Goal: Find specific page/section: Find specific page/section

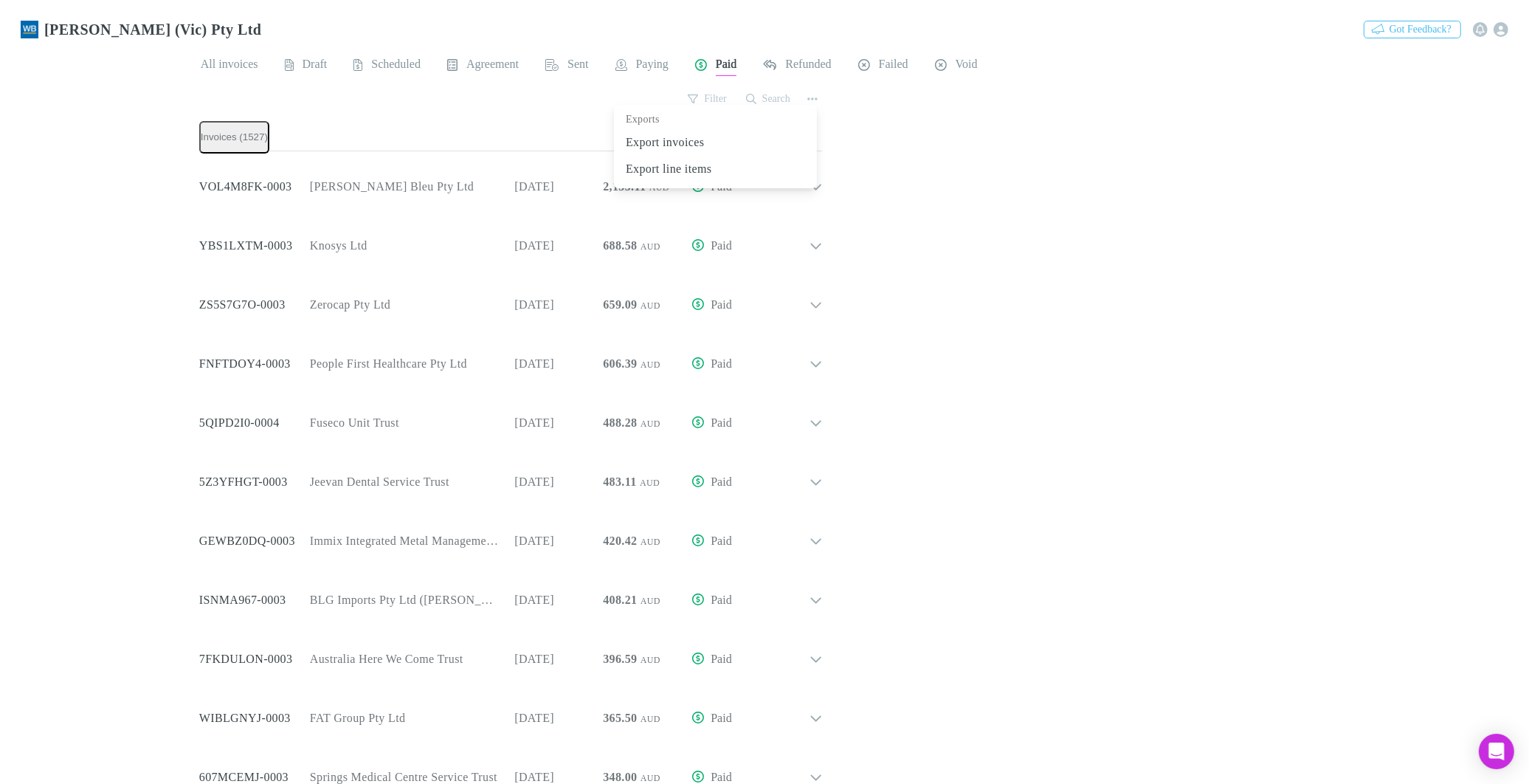
click at [318, 62] on div at bounding box center [764, 392] width 1529 height 784
click at [312, 59] on span "Draft" at bounding box center [315, 66] width 25 height 19
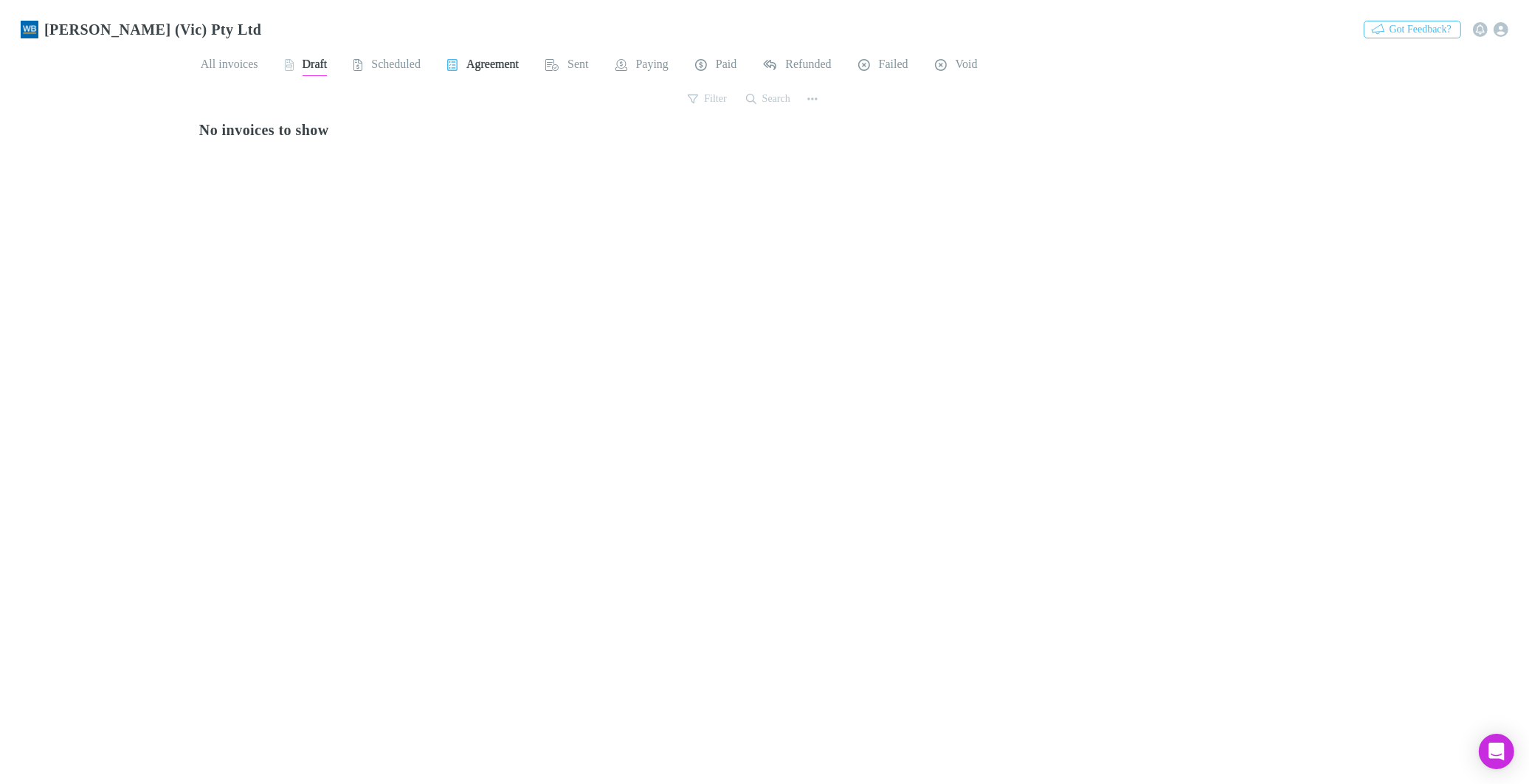
click at [498, 61] on span "Agreement" at bounding box center [493, 66] width 53 height 19
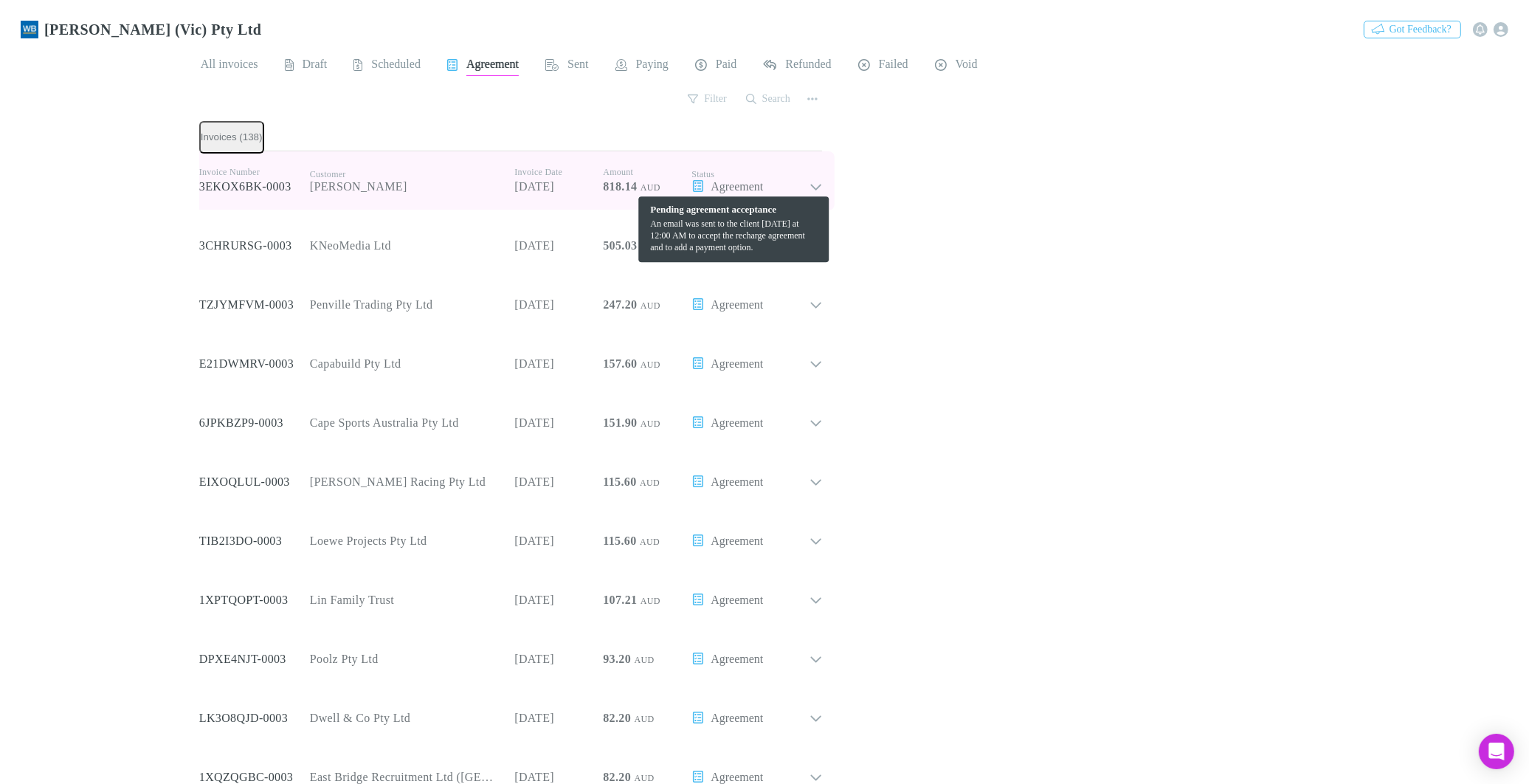
click at [810, 182] on icon at bounding box center [816, 181] width 13 height 26
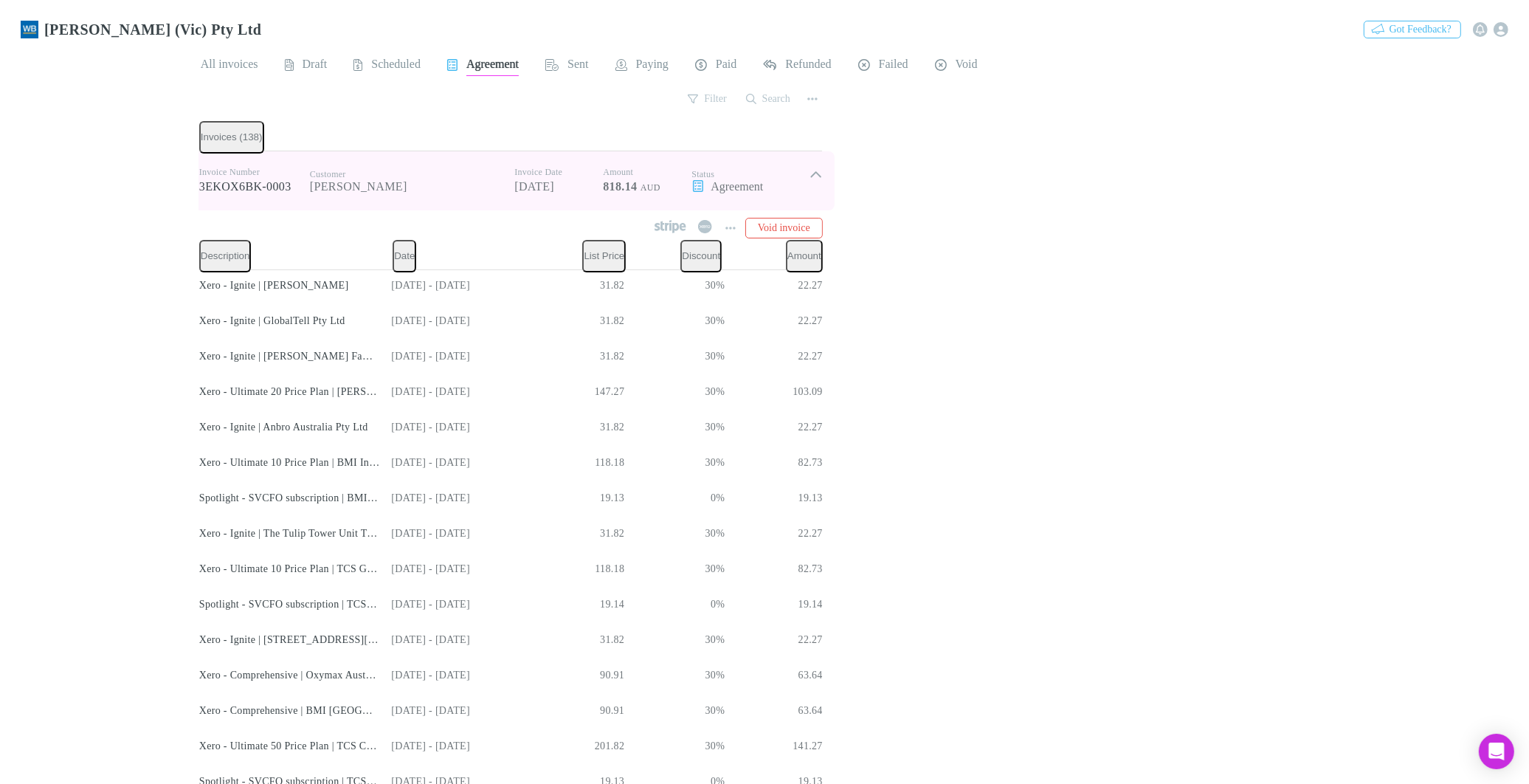
click at [810, 168] on icon at bounding box center [816, 181] width 13 height 26
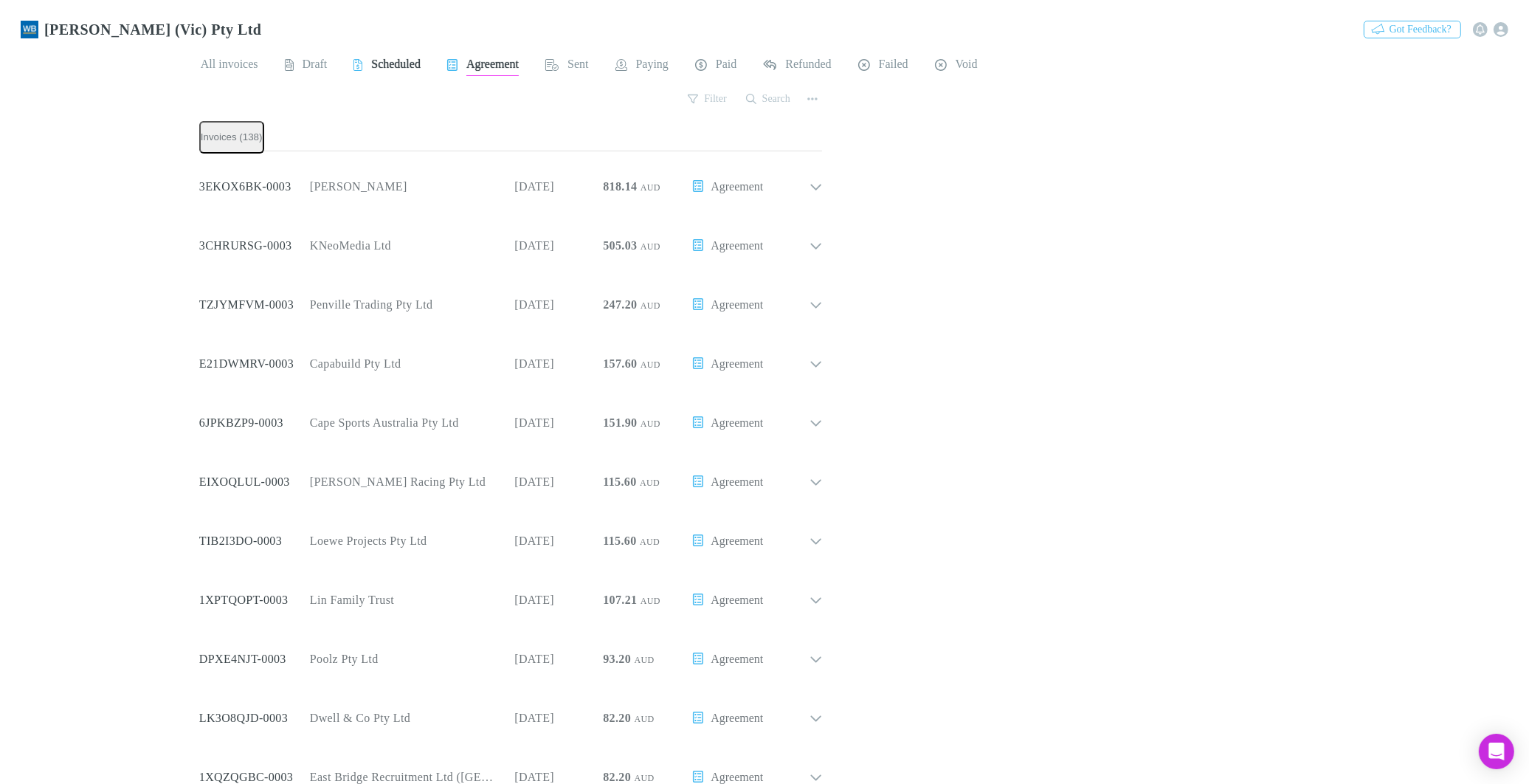
click at [392, 58] on span "Scheduled" at bounding box center [396, 66] width 49 height 19
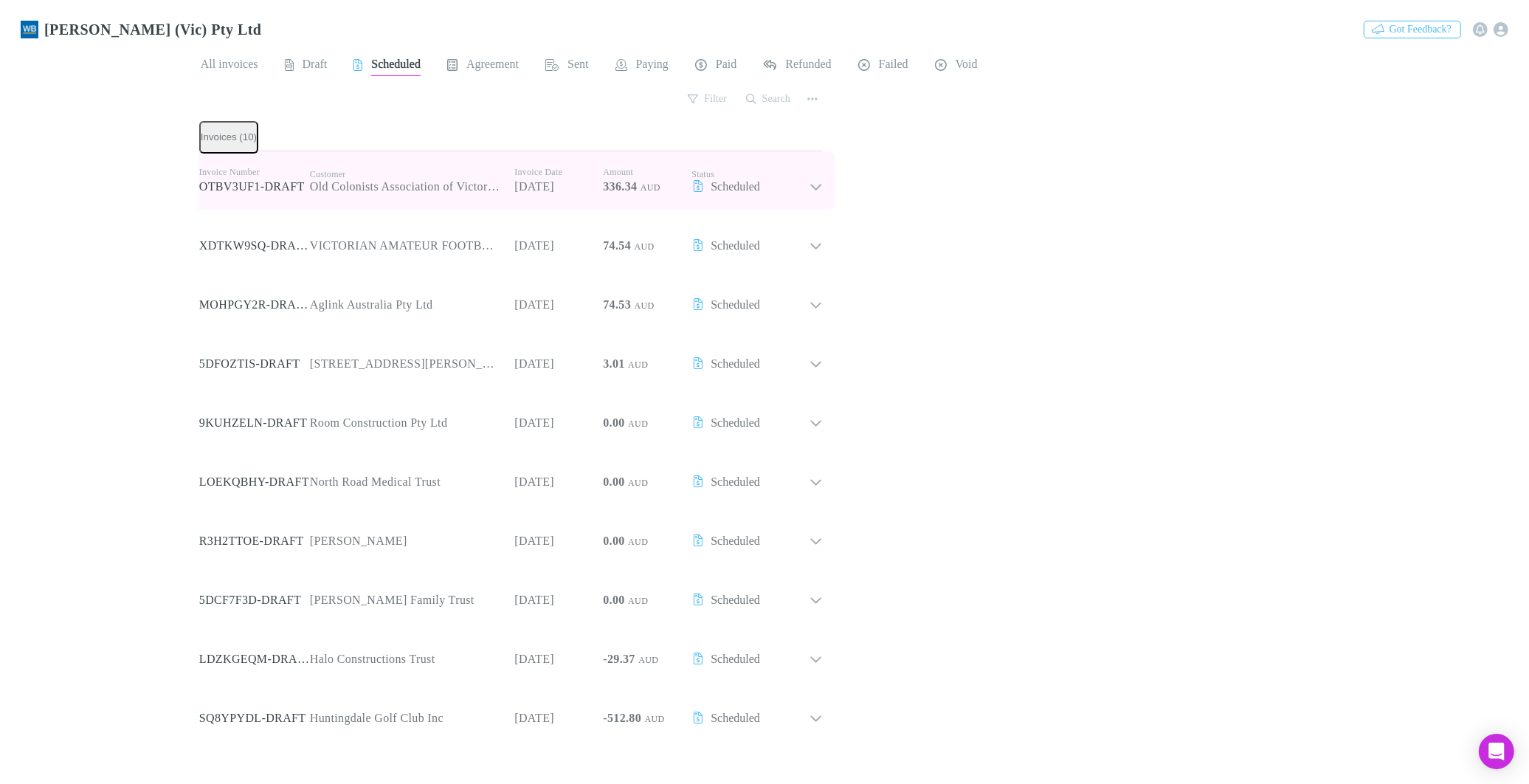
click at [810, 181] on icon at bounding box center [816, 181] width 13 height 26
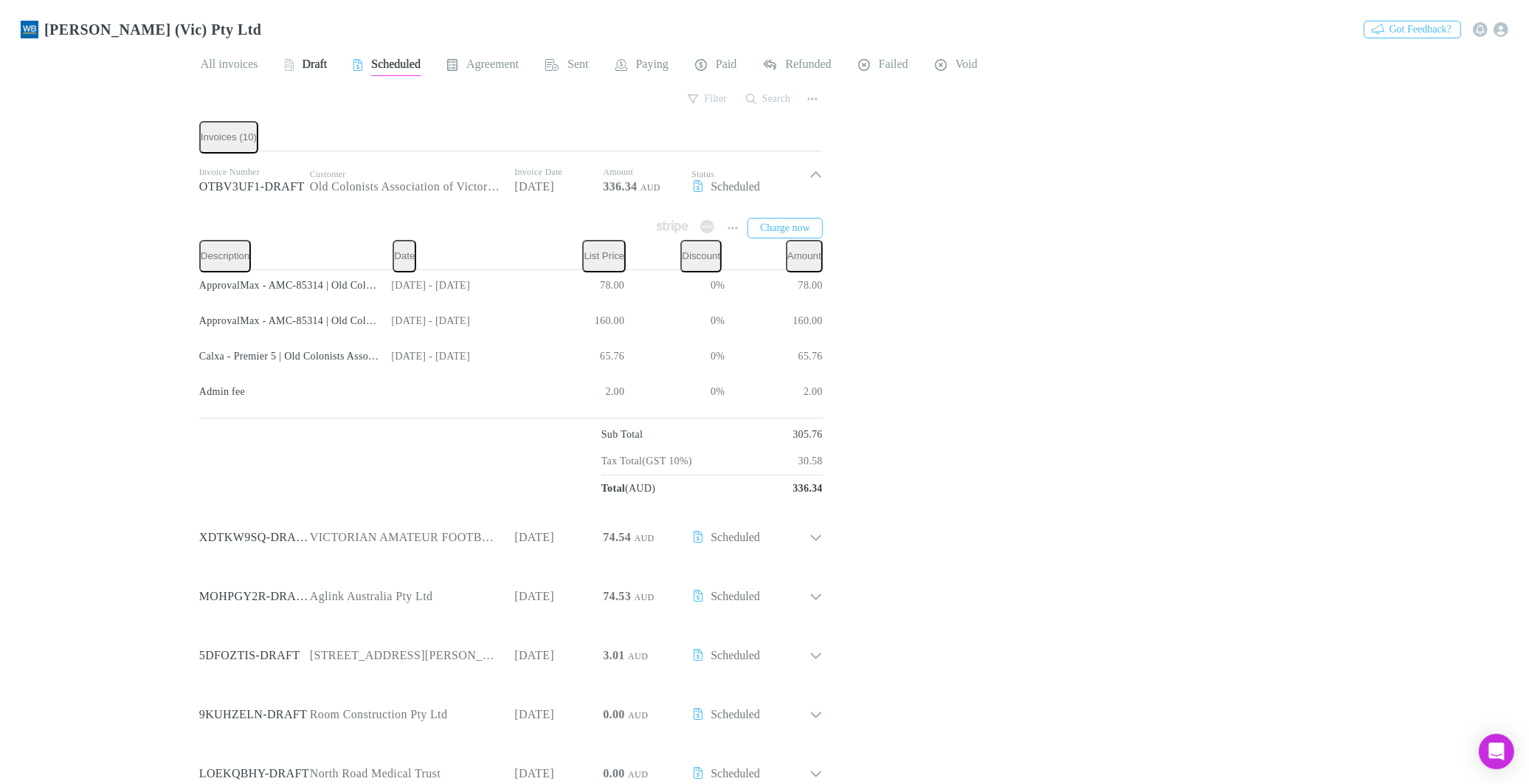
click at [318, 59] on span "Draft" at bounding box center [315, 66] width 25 height 19
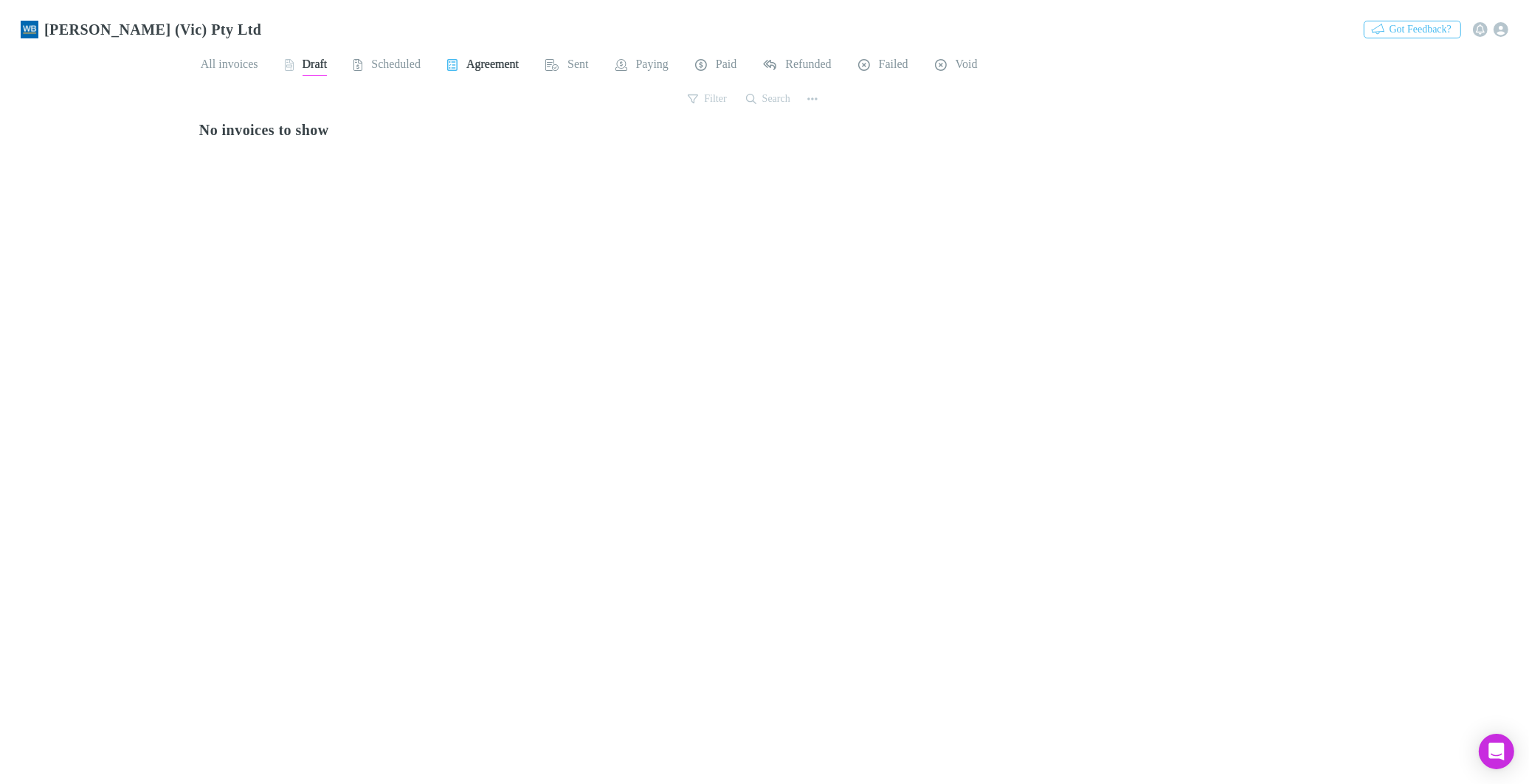
click at [499, 57] on span "Agreement" at bounding box center [493, 66] width 53 height 19
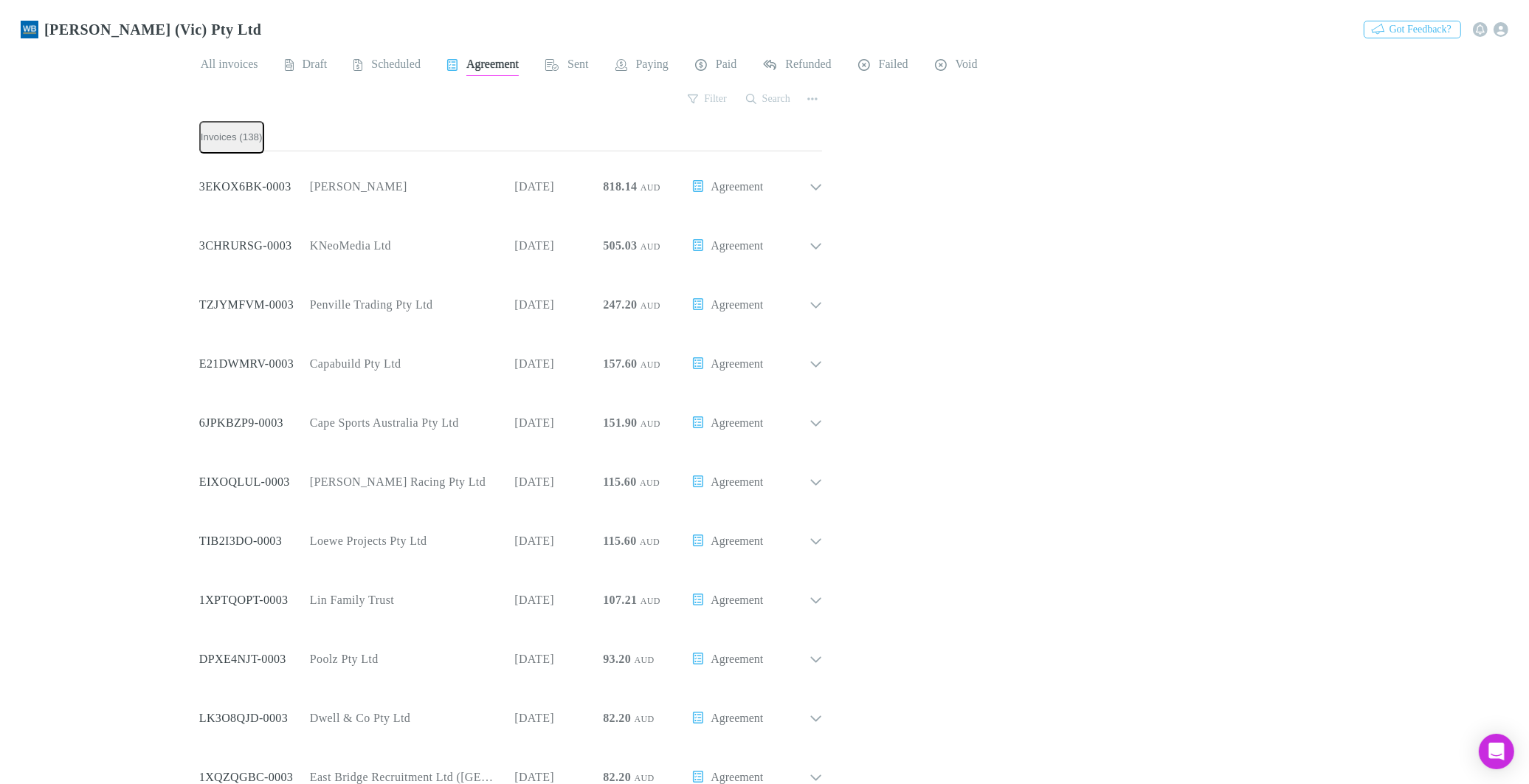
scroll to position [1166, 0]
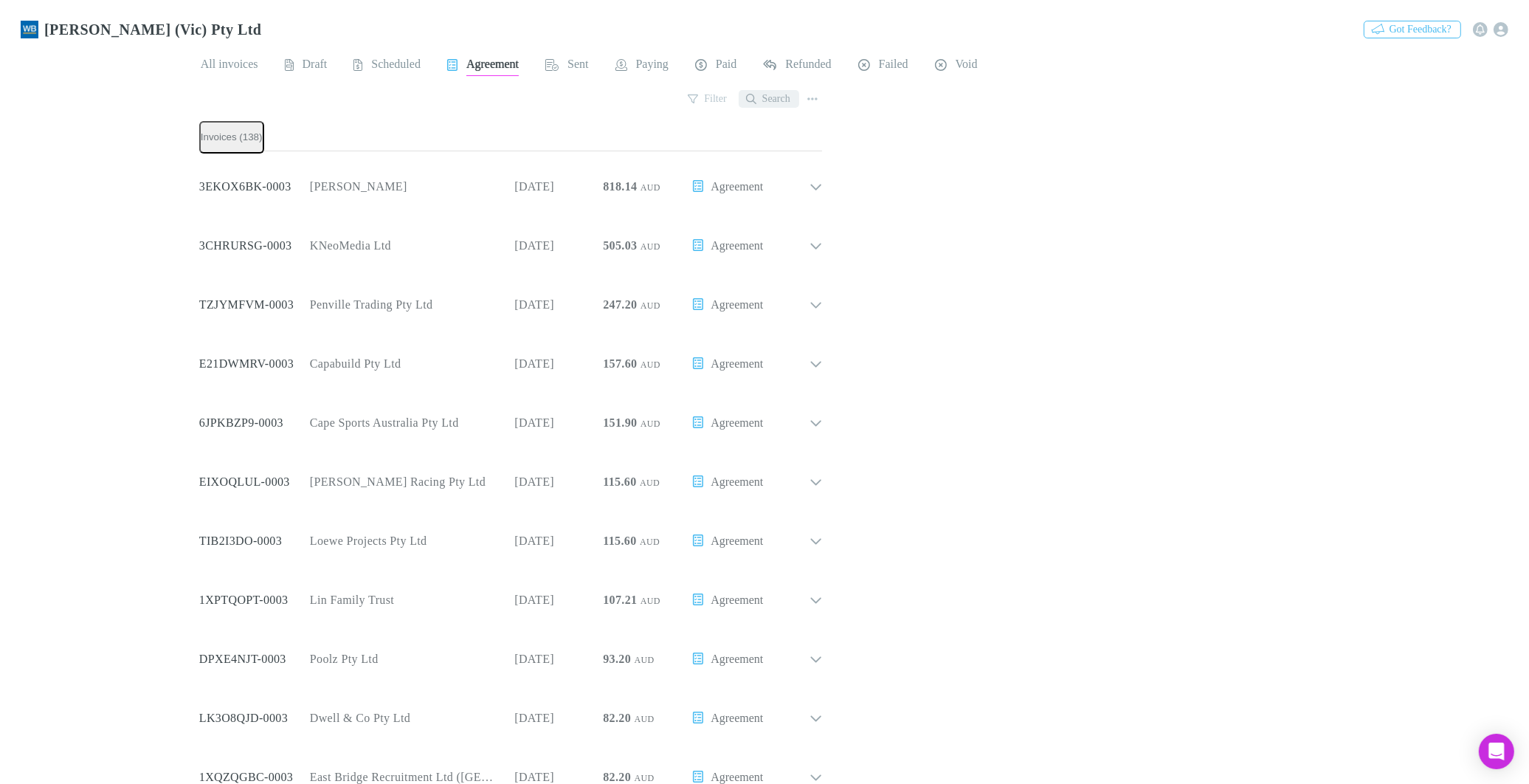
click at [776, 93] on button "Search" at bounding box center [769, 99] width 60 height 18
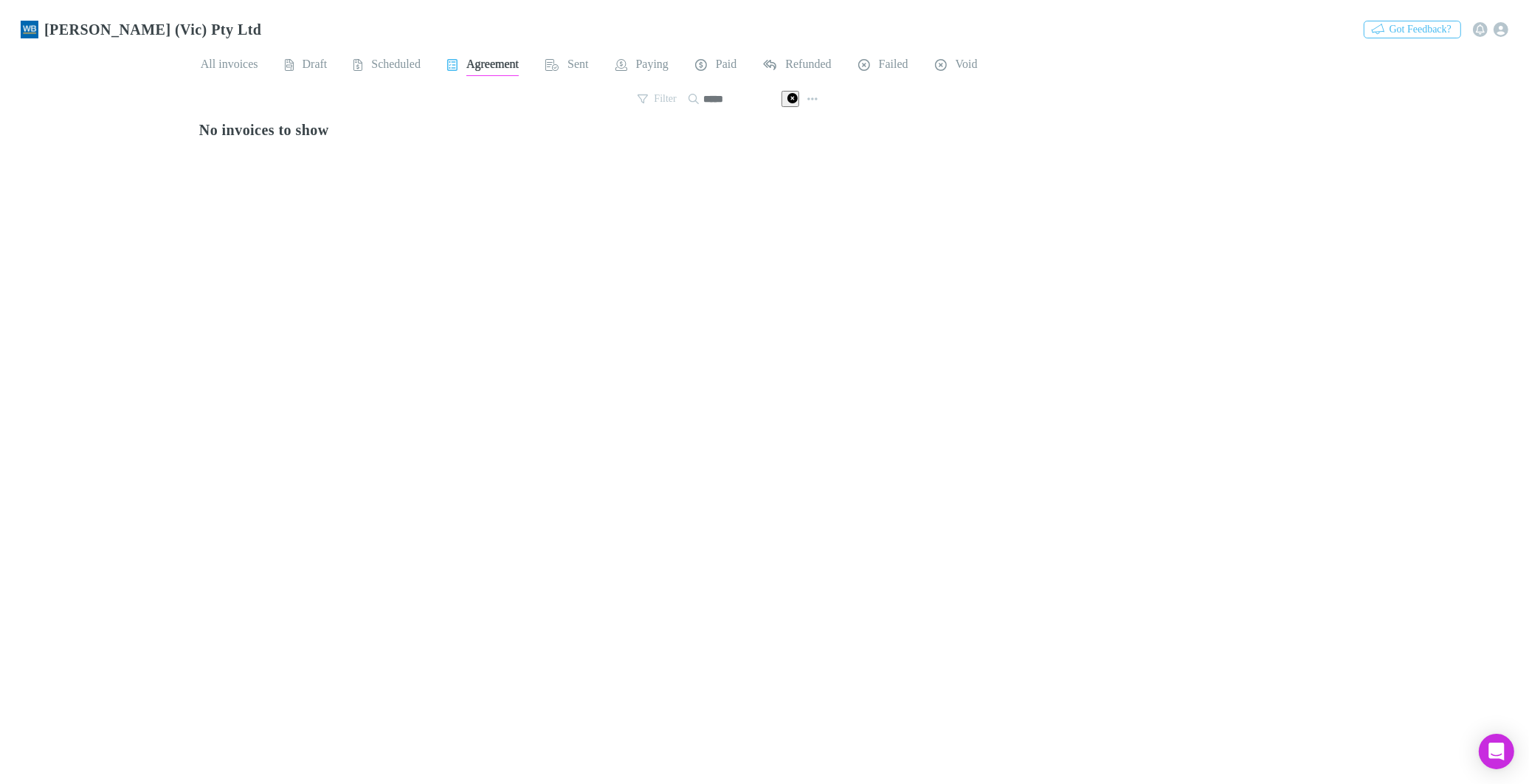
scroll to position [0, 0]
type input "*****"
click at [787, 97] on icon at bounding box center [792, 97] width 10 height 10
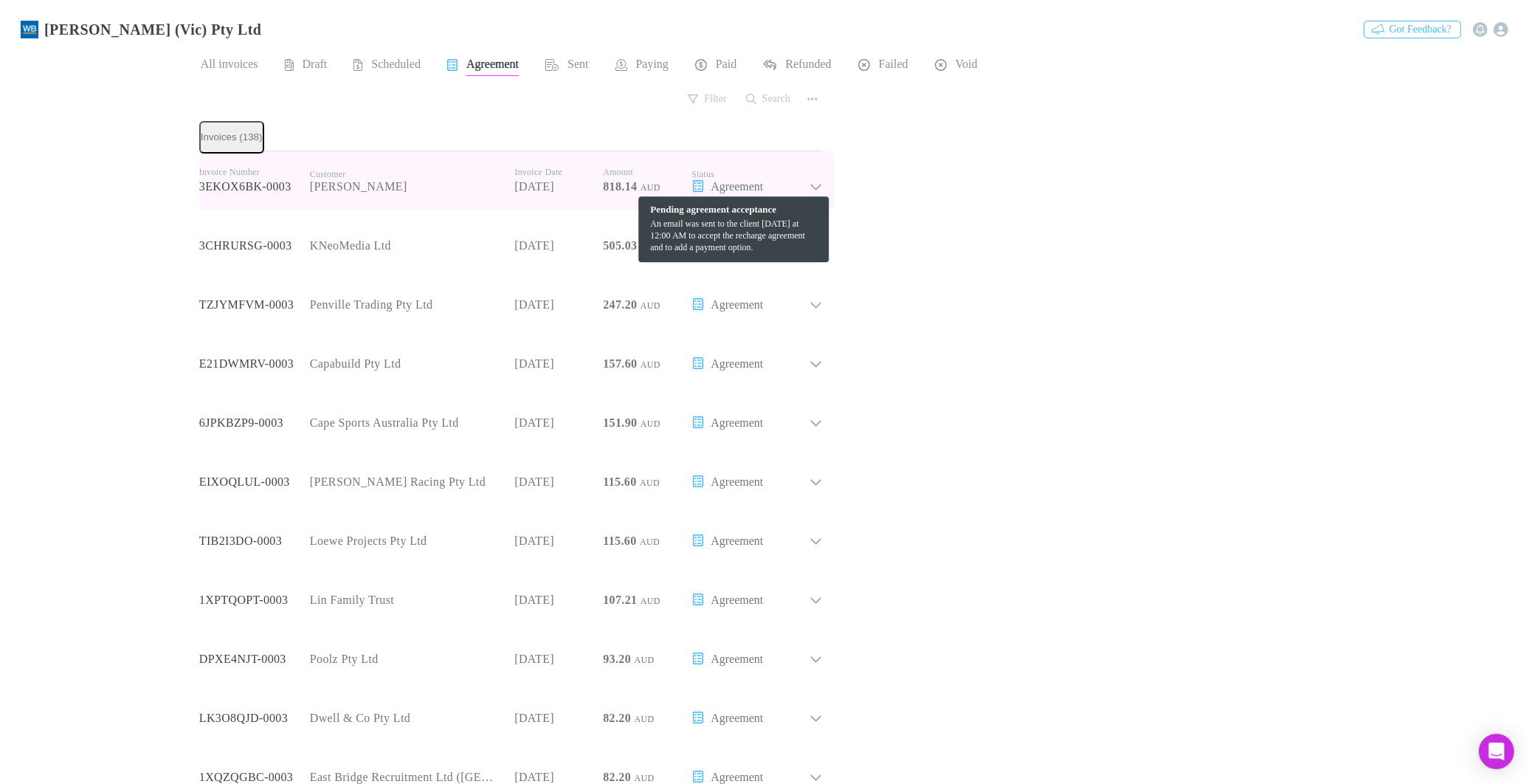
click at [783, 180] on div "Agreement" at bounding box center [750, 186] width 118 height 13
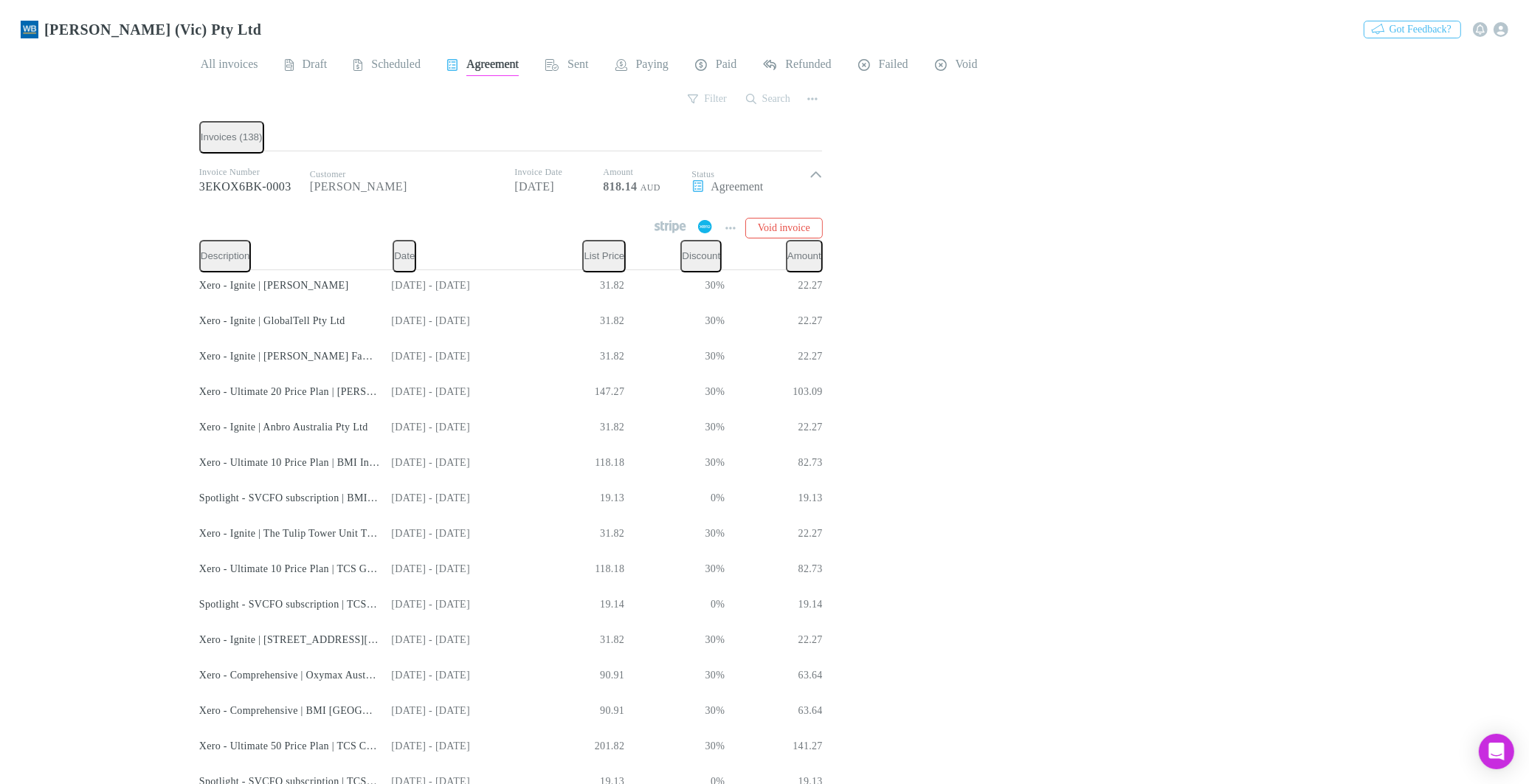
click at [698, 223] on icon at bounding box center [705, 226] width 14 height 13
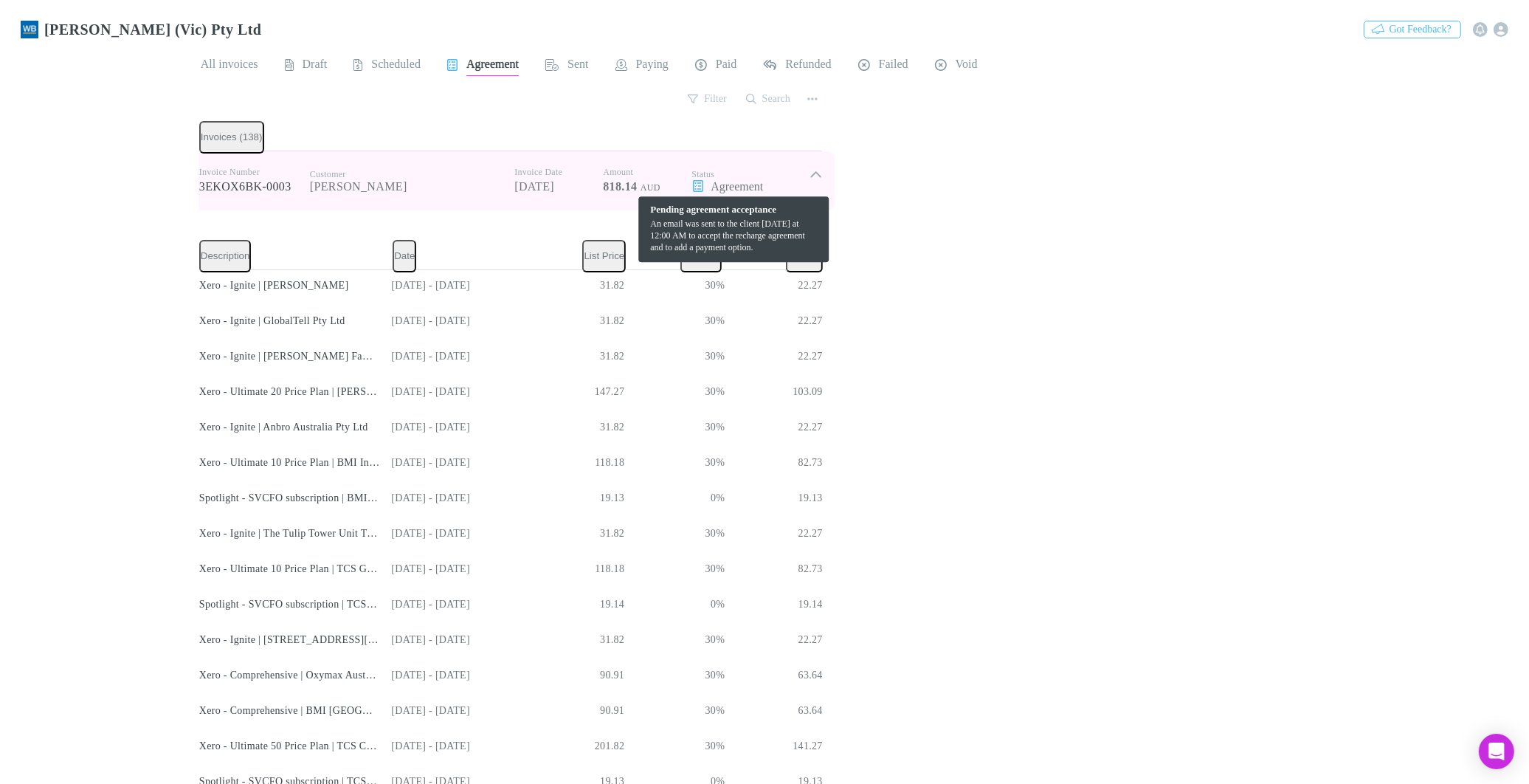
click at [787, 180] on div "Agreement" at bounding box center [750, 186] width 118 height 13
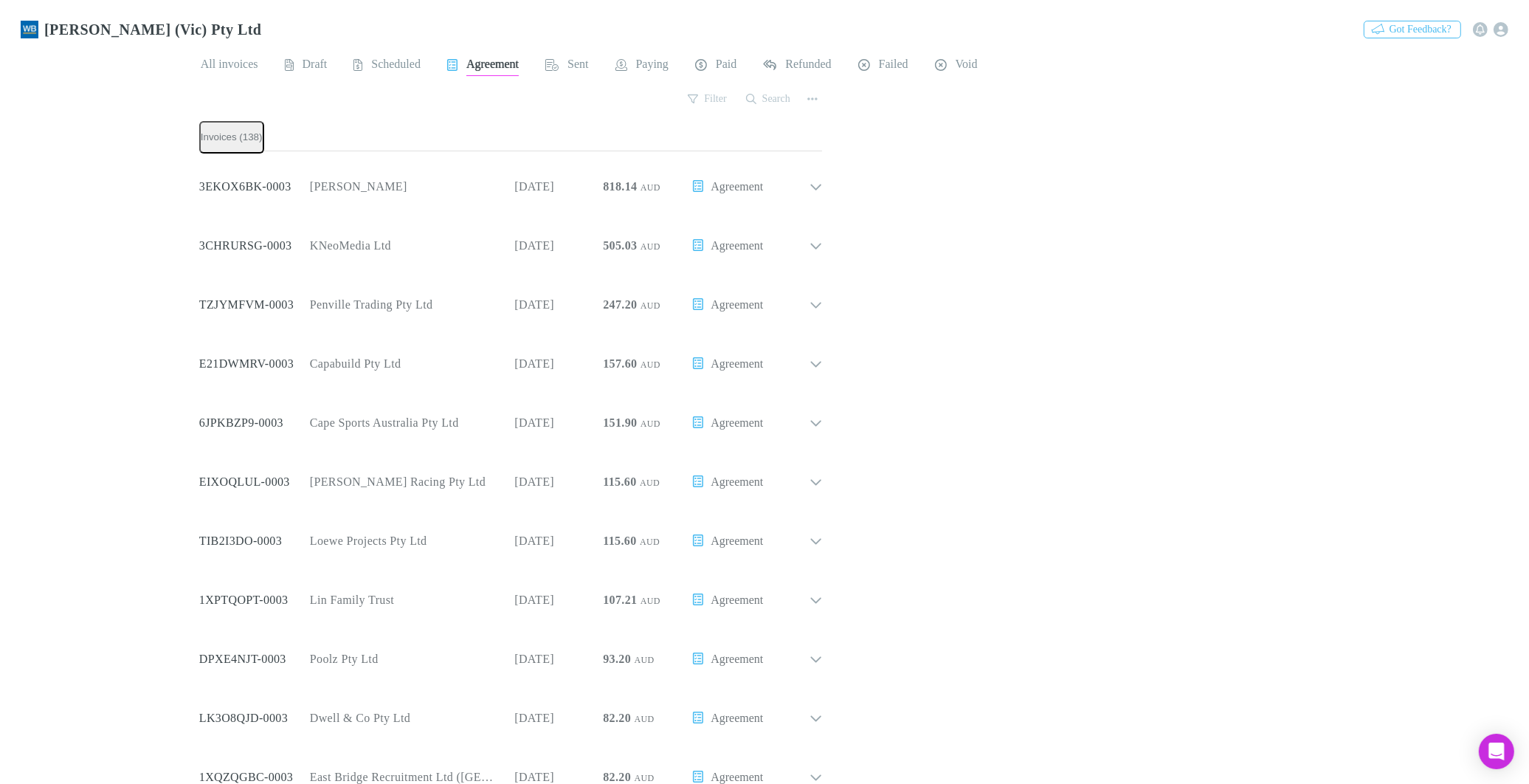
scroll to position [2131, 0]
click at [381, 58] on span "Scheduled" at bounding box center [396, 66] width 49 height 19
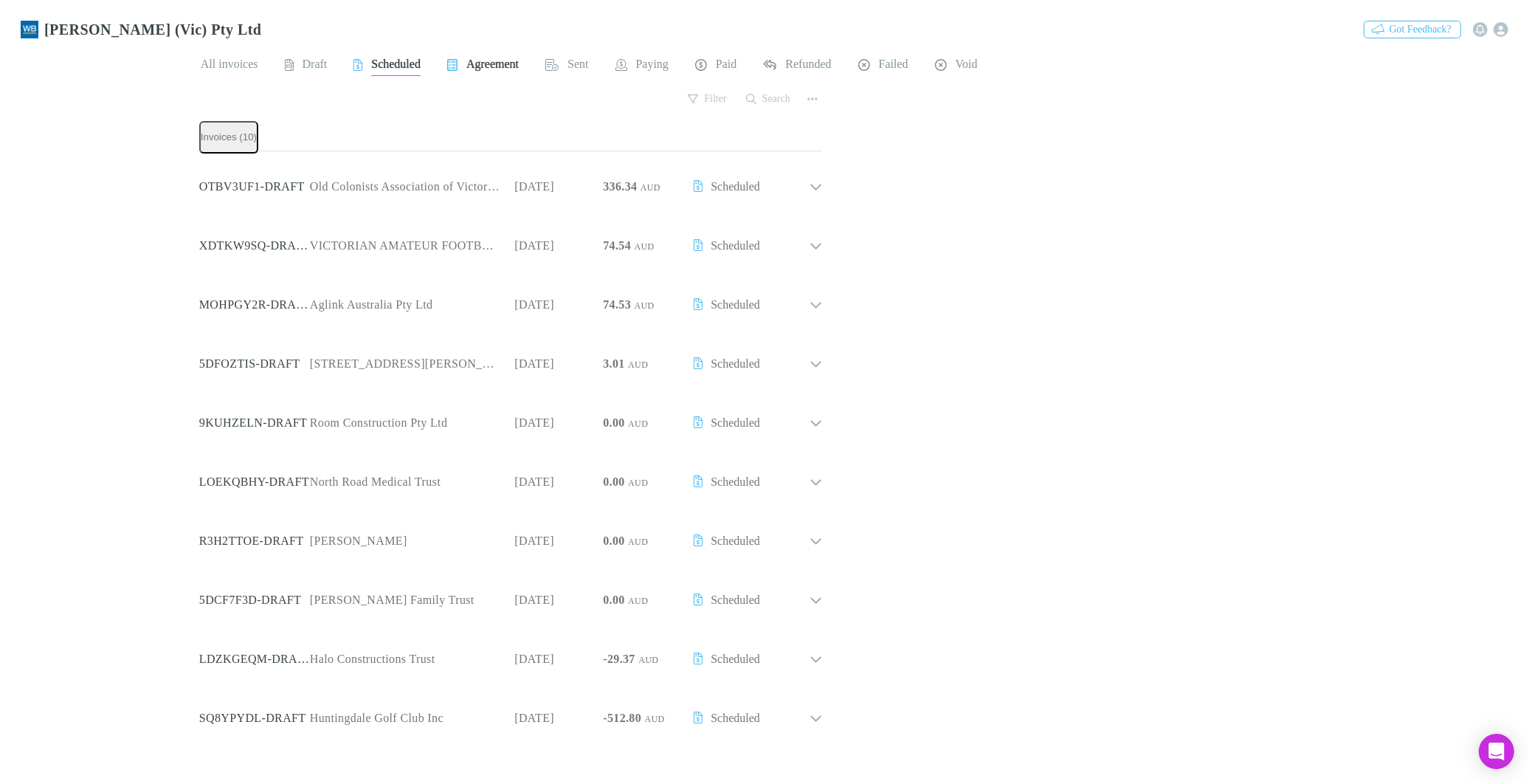
click at [498, 57] on span "Agreement" at bounding box center [493, 66] width 53 height 19
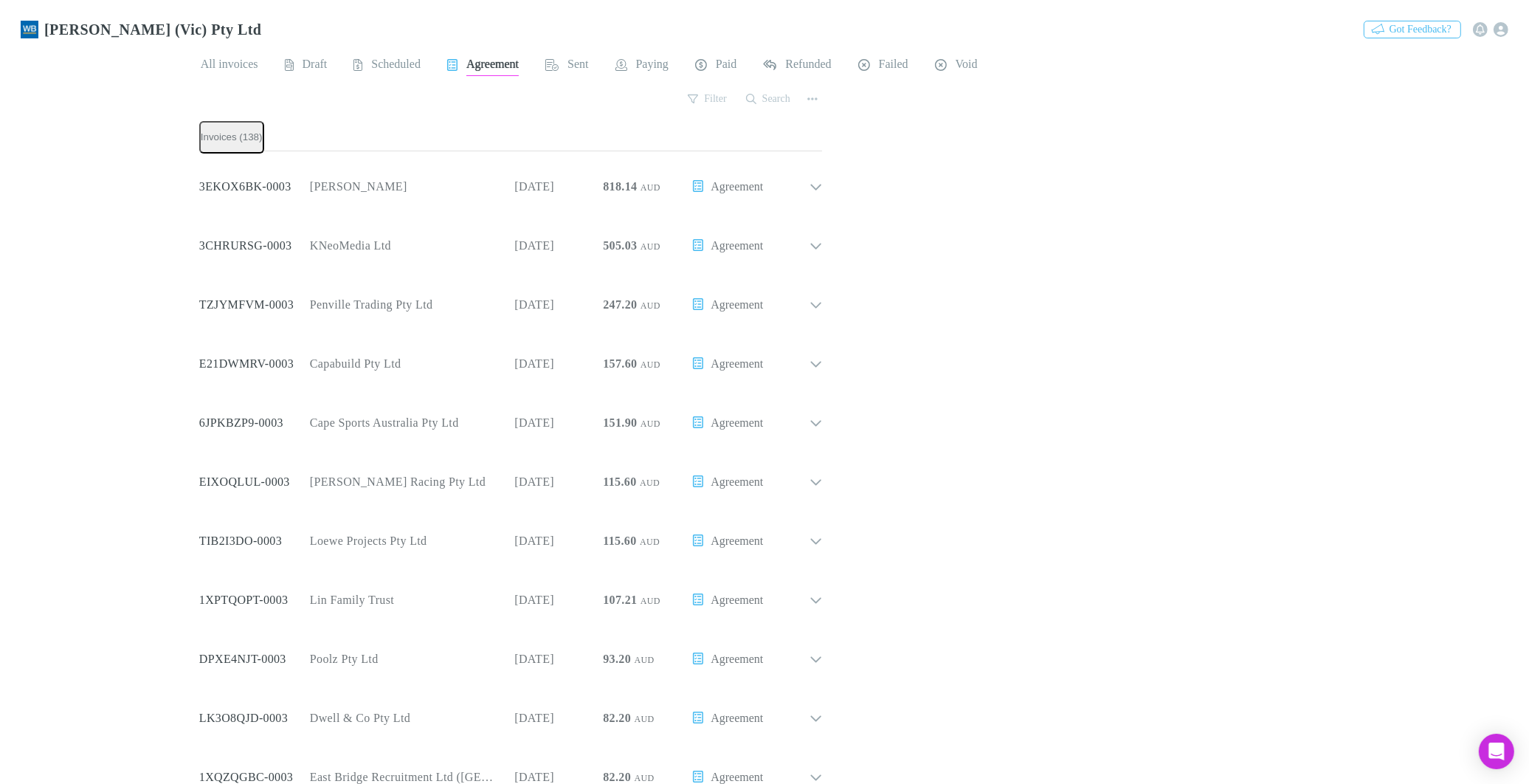
scroll to position [738, 0]
click at [586, 57] on span "Sent" at bounding box center [578, 66] width 21 height 19
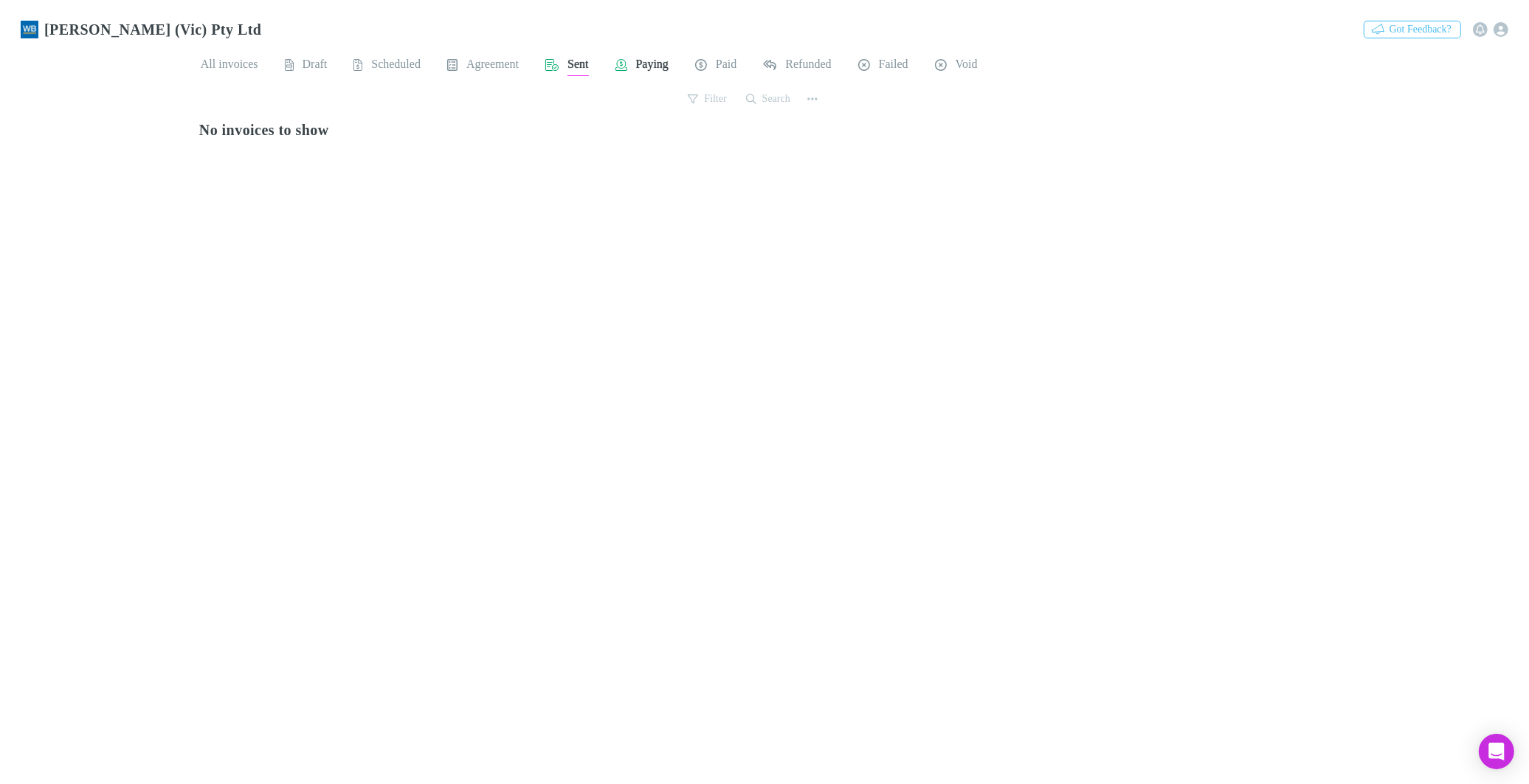
click at [668, 59] on span "Paying" at bounding box center [652, 66] width 32 height 19
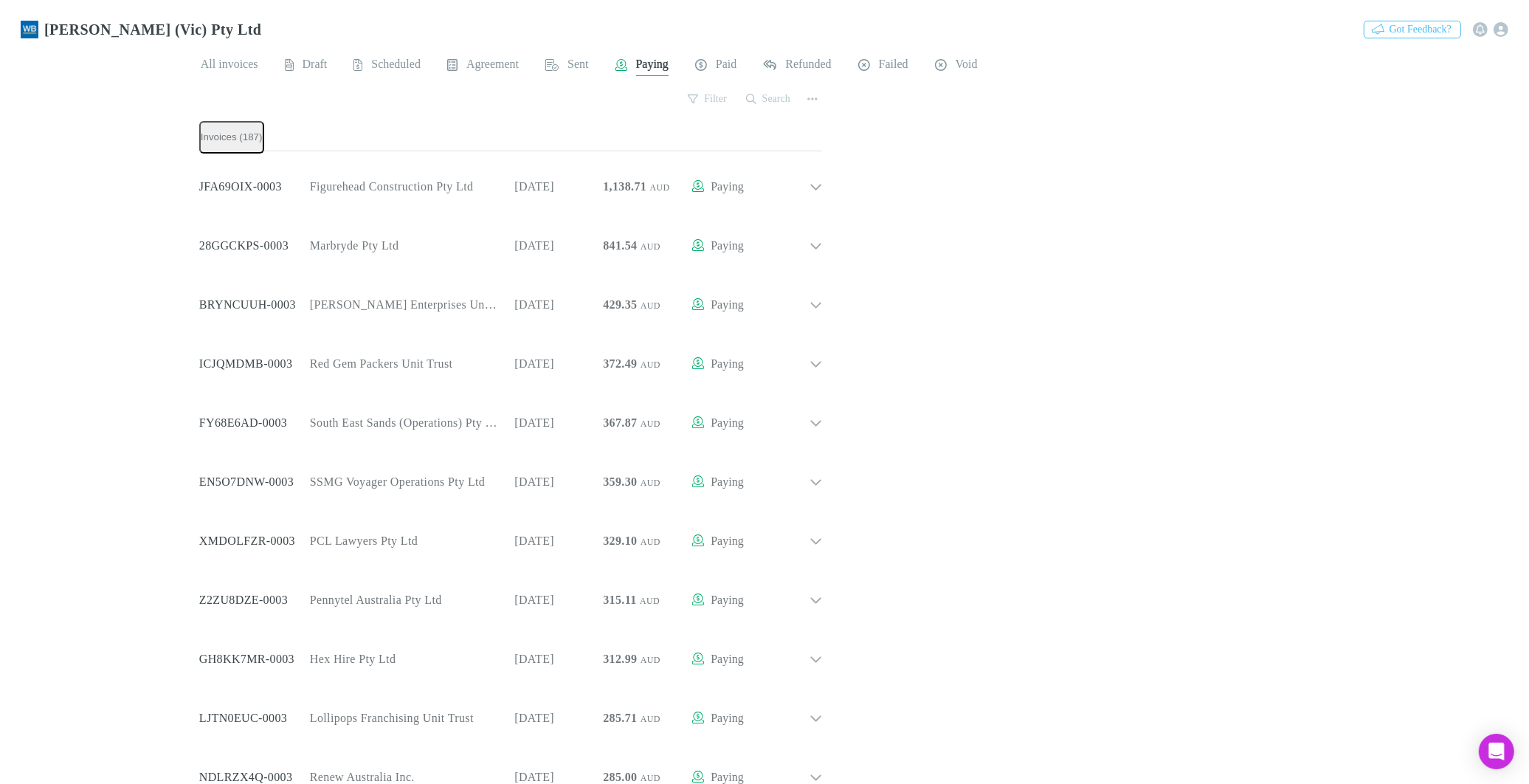
scroll to position [1166, 0]
